Goal: Task Accomplishment & Management: Manage account settings

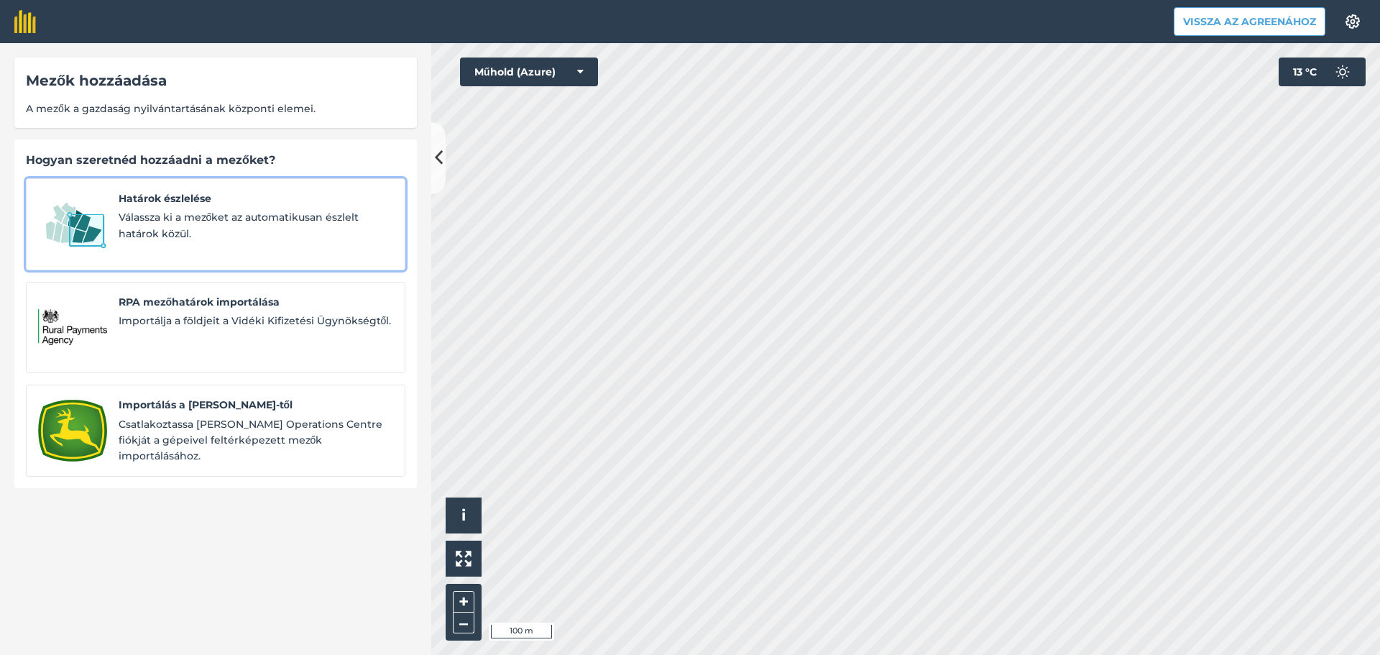
click at [229, 229] on span "Válassza ki a mezőket az automatikusan észlelt határok közül." at bounding box center [256, 225] width 275 height 32
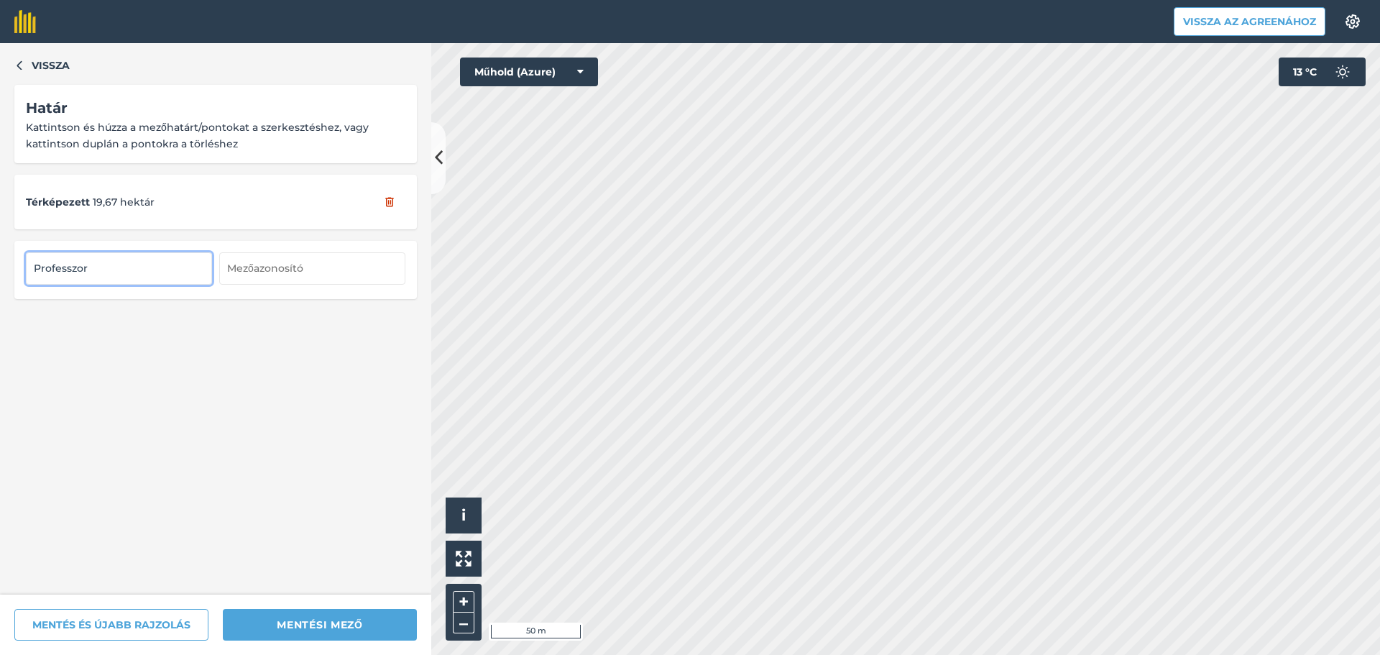
type input "Professzor"
click at [926, 654] on html "Vissza az Agreenához Beállítások Térképnyomtatás nem elérhető az ingyenes csoma…" at bounding box center [690, 327] width 1380 height 655
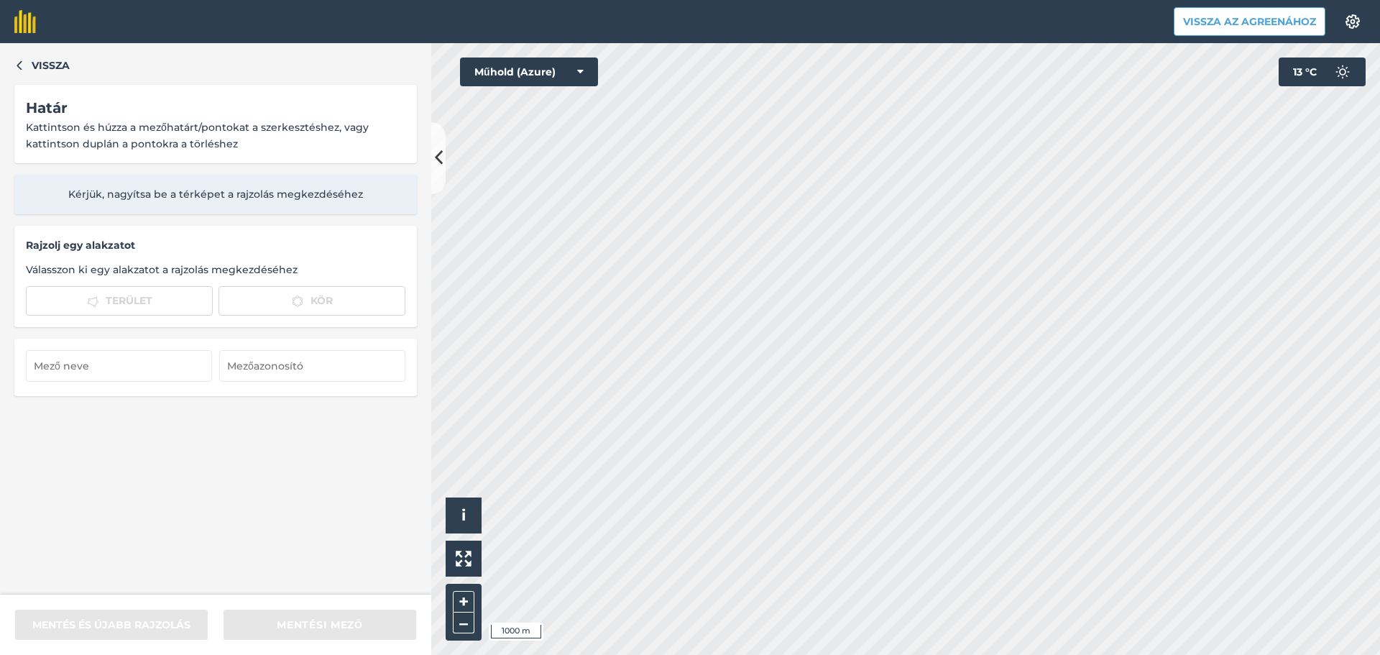
click at [823, 654] on html "Vissza az Agreenához Beállítások Térképnyomtatás nem elérhető az ingyenes csoma…" at bounding box center [690, 327] width 1380 height 655
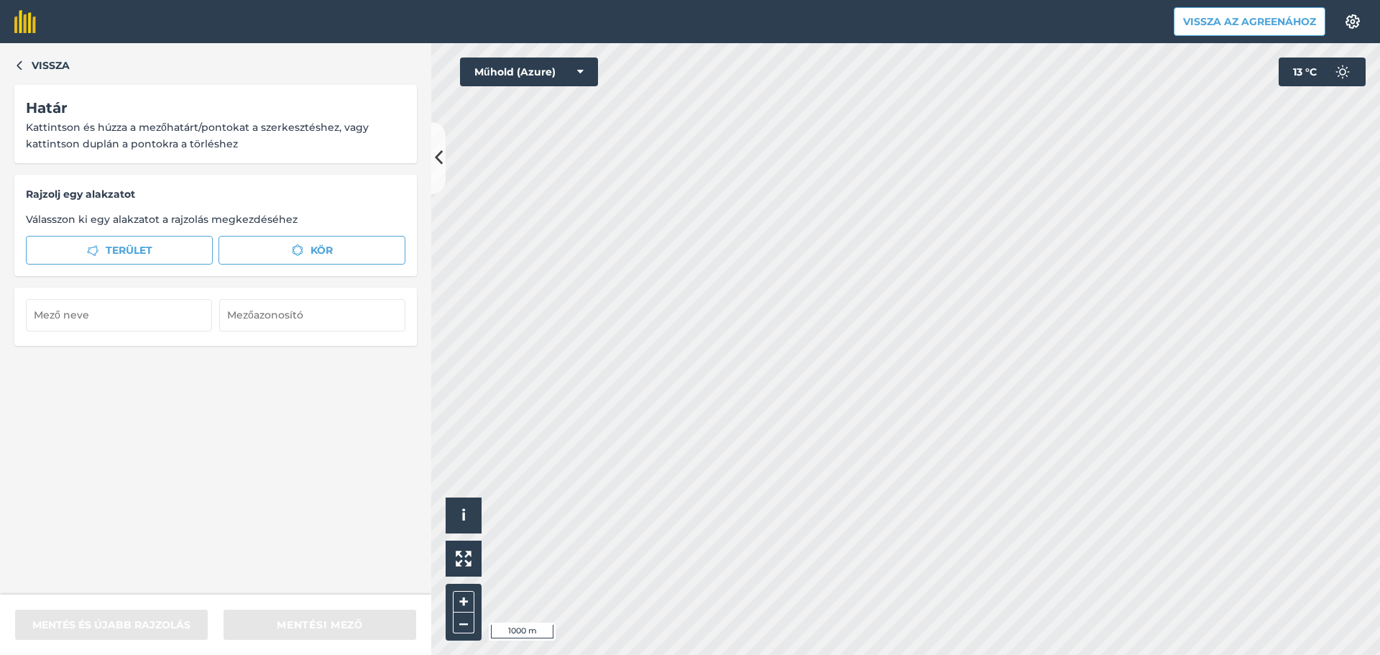
click at [1379, 654] on html "Vissza az Agreenához Beállítások Térképnyomtatás nem elérhető az ingyenes csoma…" at bounding box center [690, 327] width 1380 height 655
click at [418, 328] on div "Vissza Határ Kattintson és húzza a mezőhatárt/pontokat a szerkesztéshez, vagy k…" at bounding box center [690, 349] width 1380 height 612
click at [109, 254] on font "Terület" at bounding box center [129, 250] width 47 height 13
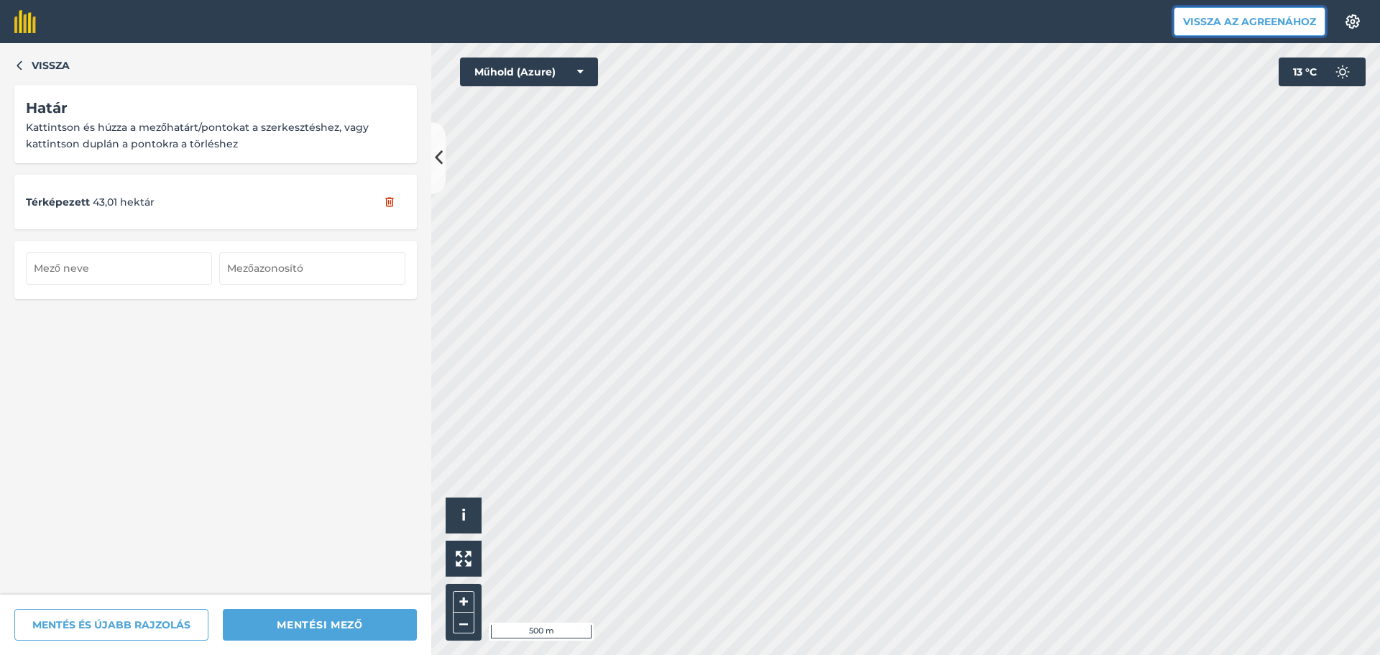
click at [1206, 15] on font "Vissza az Agreenához" at bounding box center [1249, 21] width 133 height 13
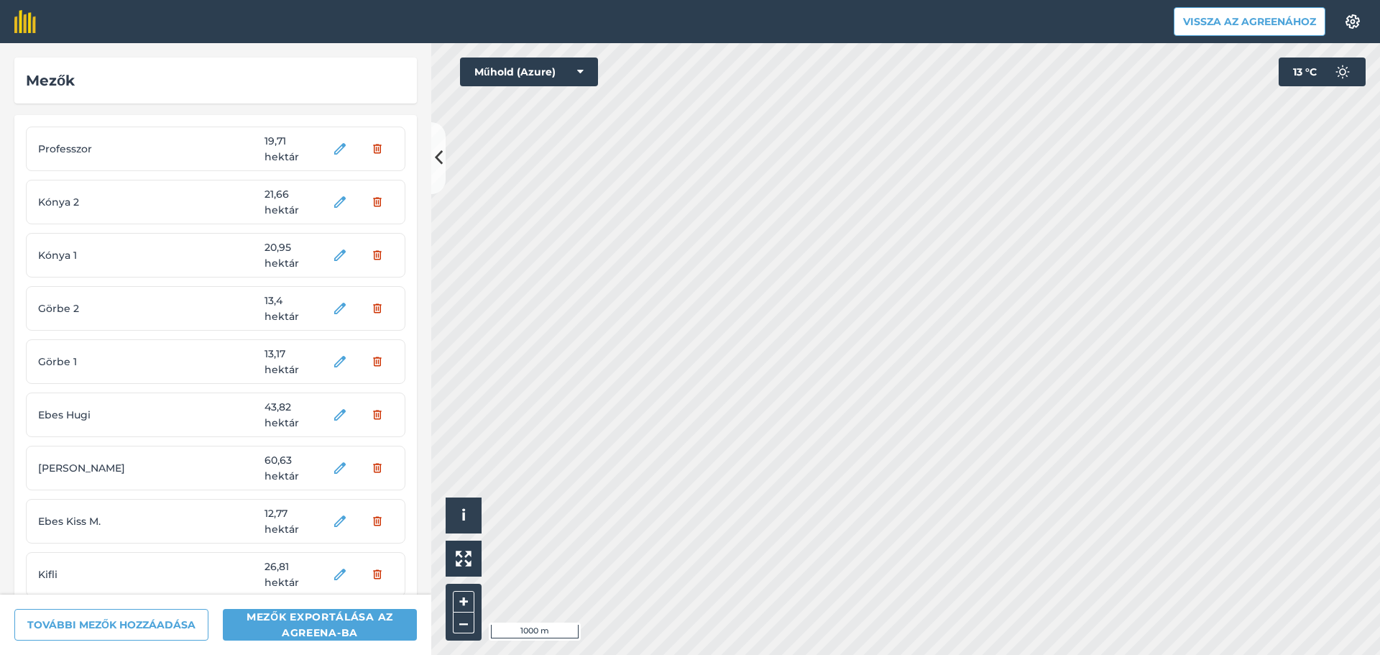
click at [949, 654] on html "Vissza az Agreenához Beállítások Térképnyomtatás nem elérhető az ingyenes csoma…" at bounding box center [690, 327] width 1380 height 655
click at [720, 654] on html "Vissza az Agreenához Beállítások Térképnyomtatás nem elérhető az ingyenes csoma…" at bounding box center [690, 327] width 1380 height 655
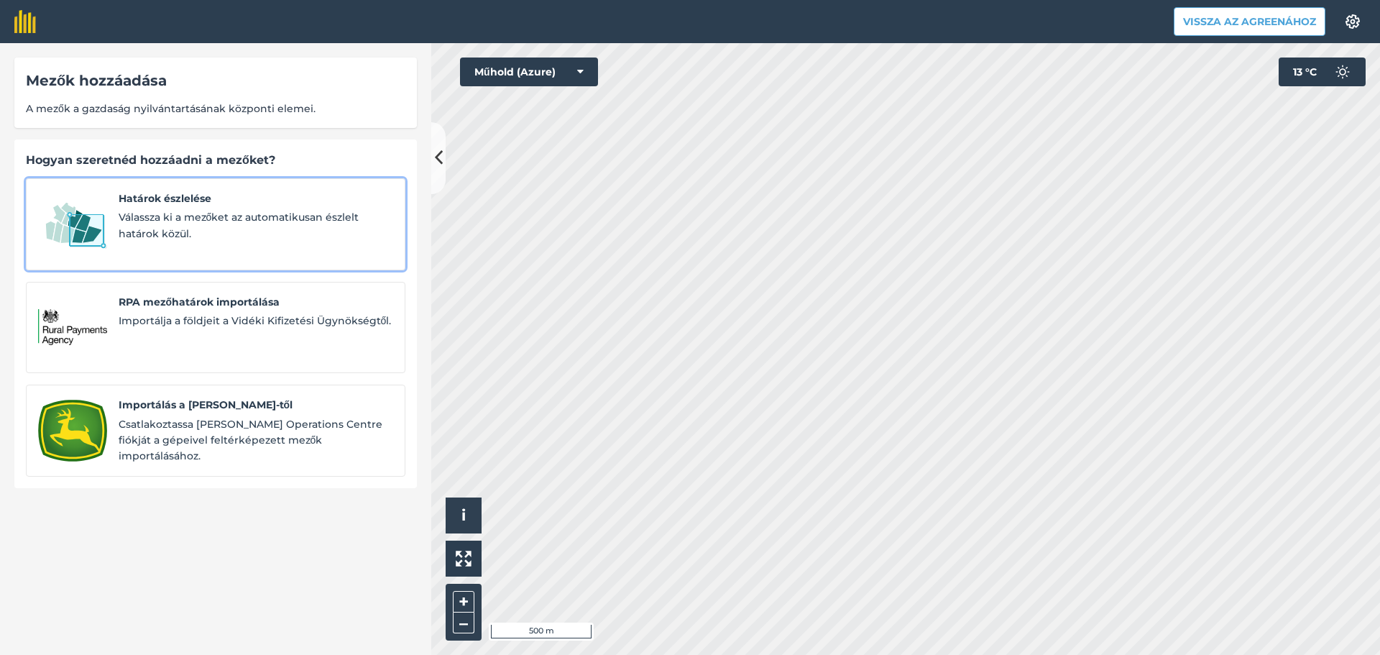
click at [189, 219] on font "Válassza ki a mezőket az automatikusan észlelt határok közül." at bounding box center [239, 225] width 241 height 29
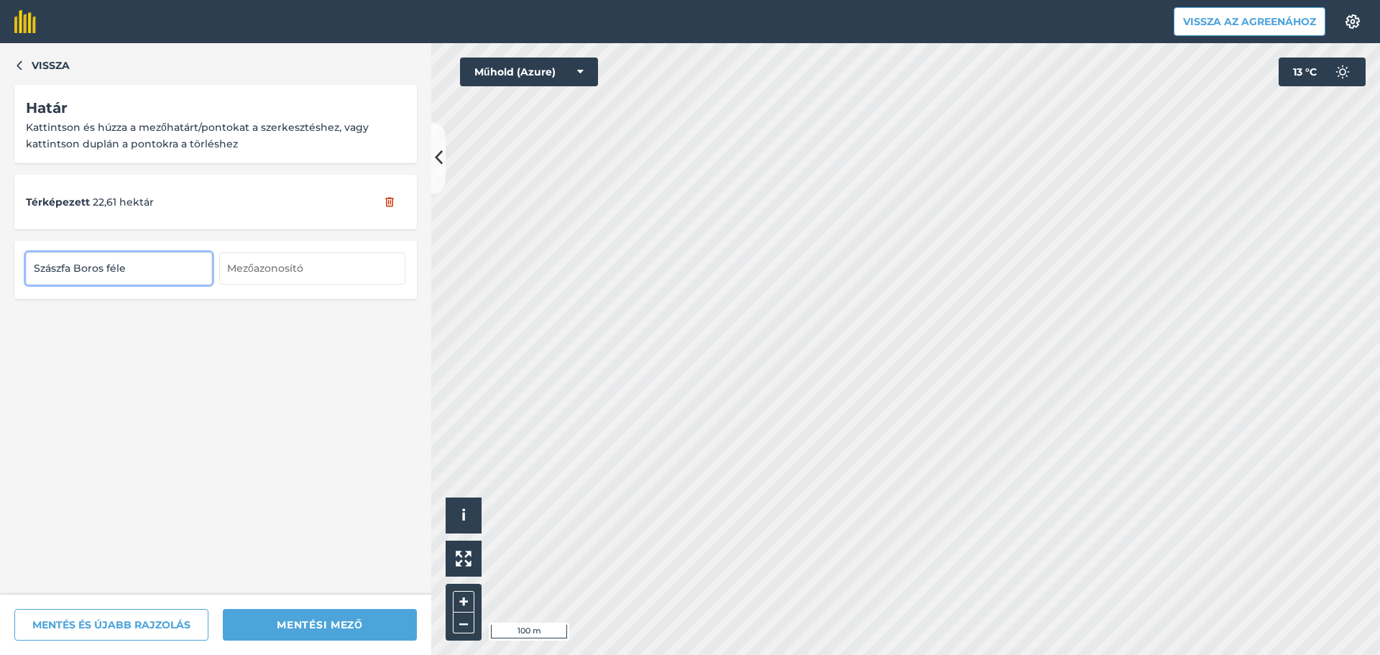
type input "Szászfa Boros féle"
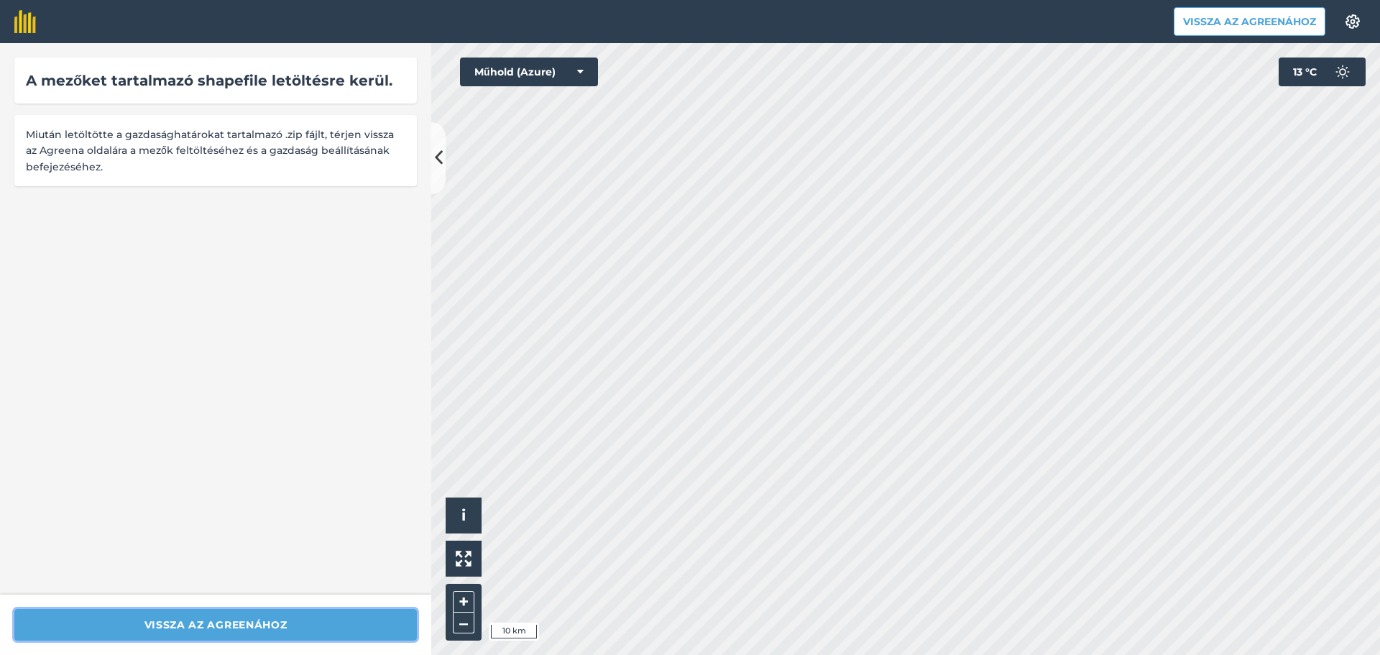
click at [224, 611] on button "Vissza az Agreenához" at bounding box center [215, 625] width 403 height 32
click at [227, 620] on font "Vissza az Agreenához" at bounding box center [215, 624] width 143 height 13
click at [197, 624] on font "Vissza az Agreenához" at bounding box center [215, 624] width 143 height 13
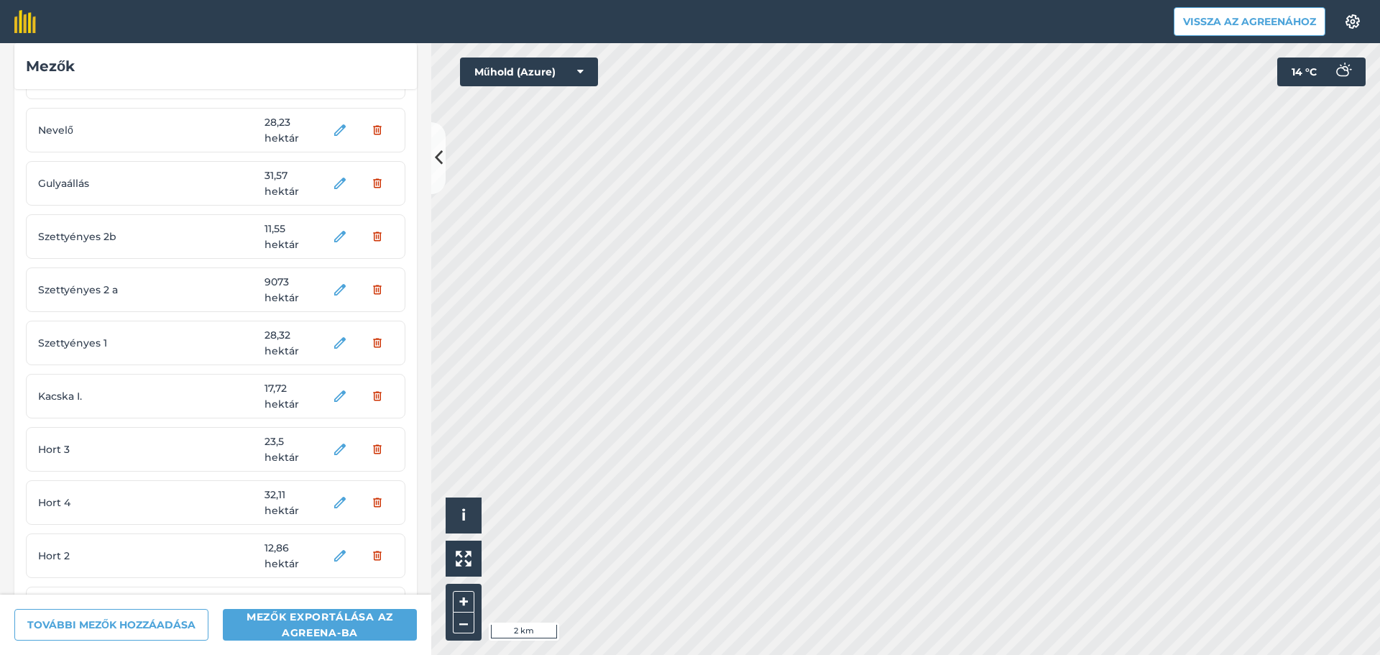
scroll to position [134, 0]
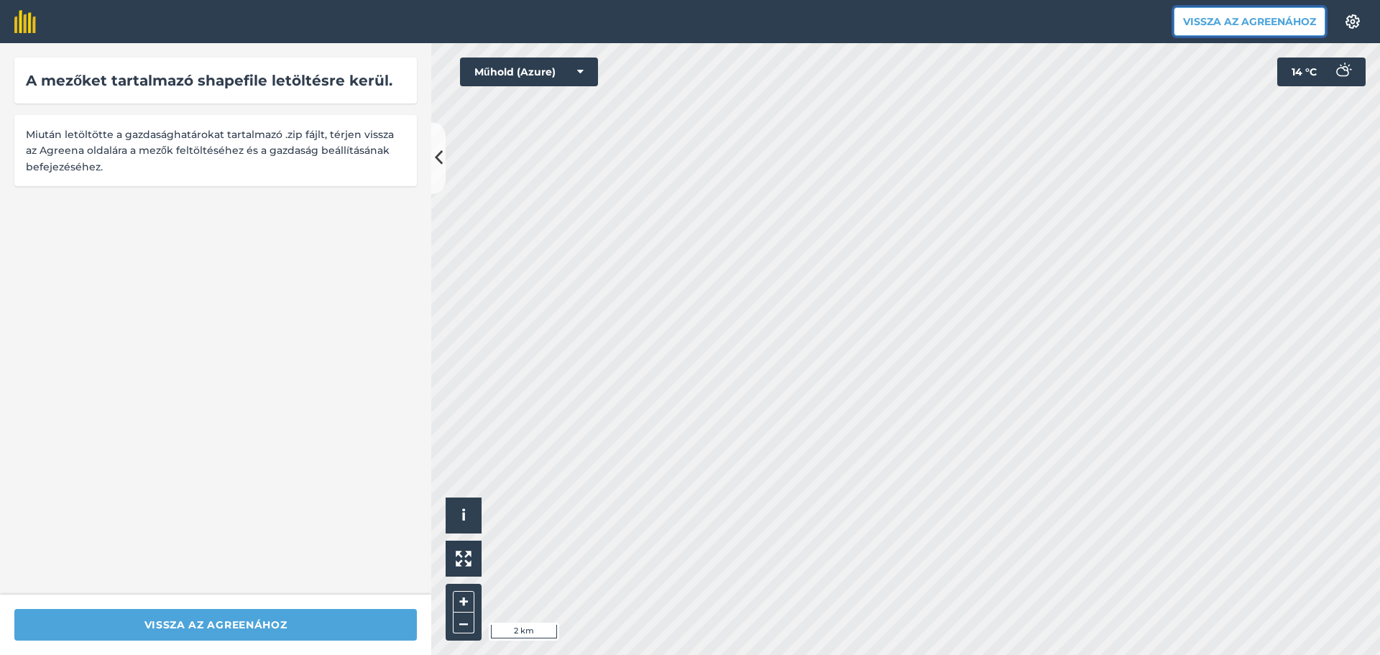
click at [1231, 24] on font "Vissza az Agreenához" at bounding box center [1249, 21] width 133 height 13
